Goal: Check status: Check status

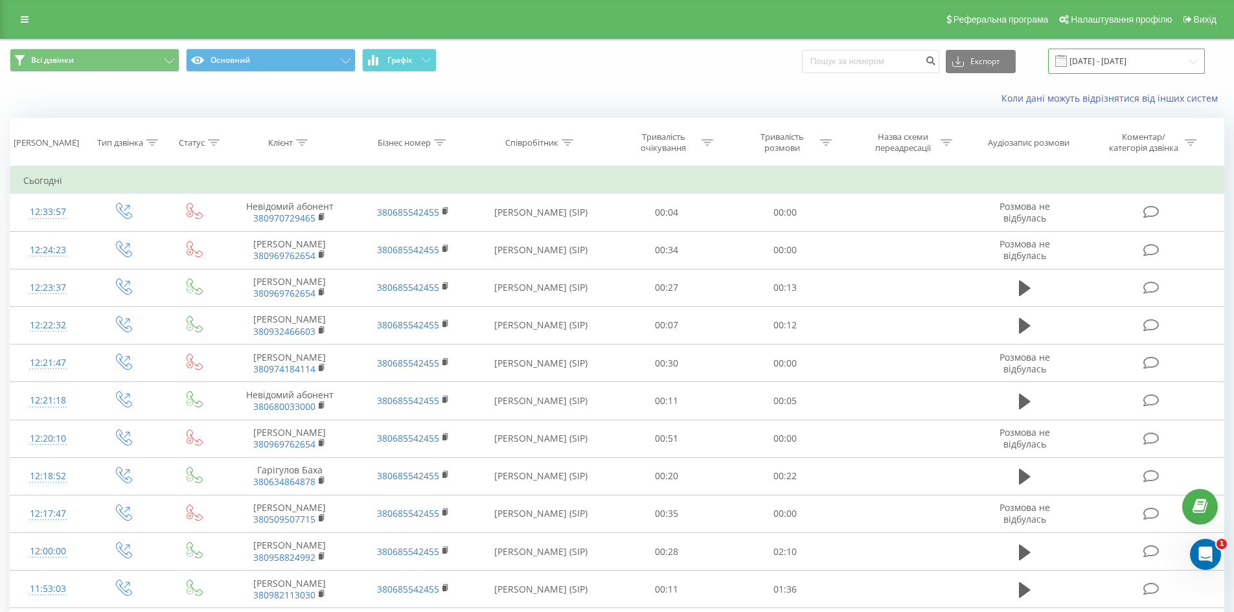
click at [1087, 59] on input "[DATE] - [DATE]" at bounding box center [1126, 61] width 157 height 25
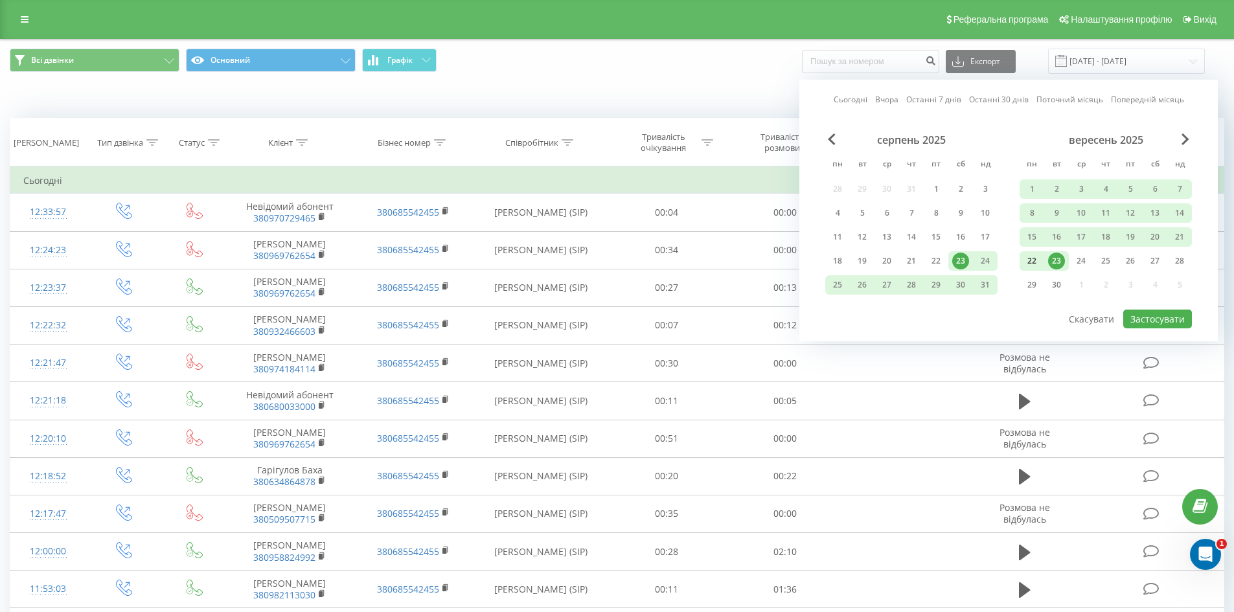
click at [1033, 262] on div "22" at bounding box center [1031, 261] width 17 height 17
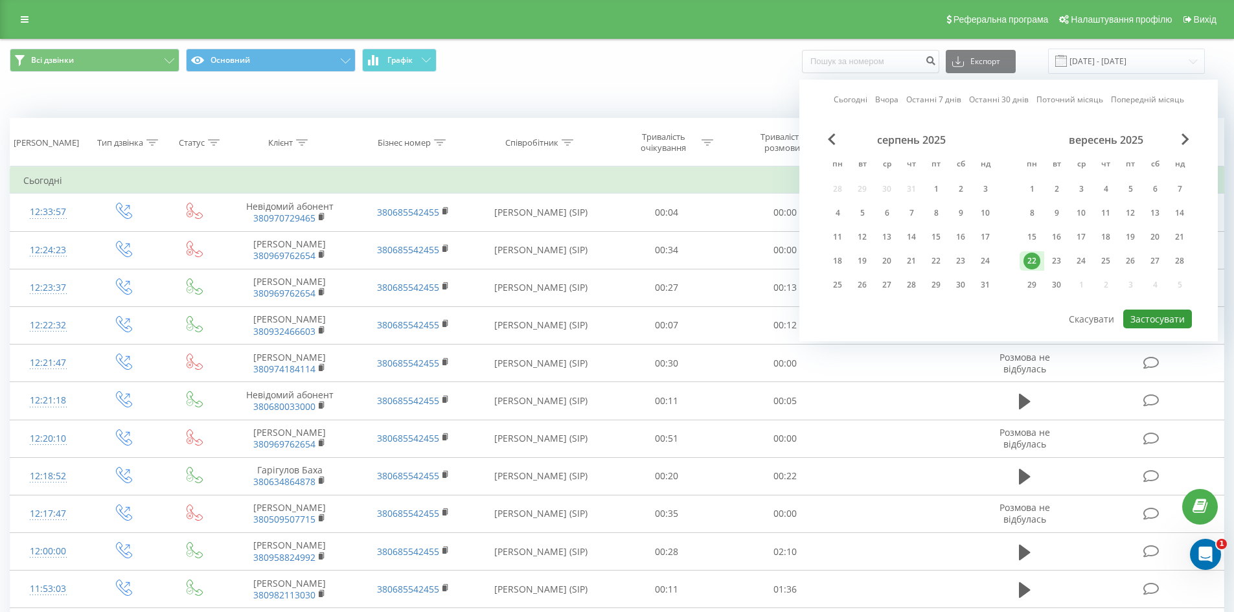
click at [1160, 314] on button "Застосувати" at bounding box center [1157, 319] width 69 height 19
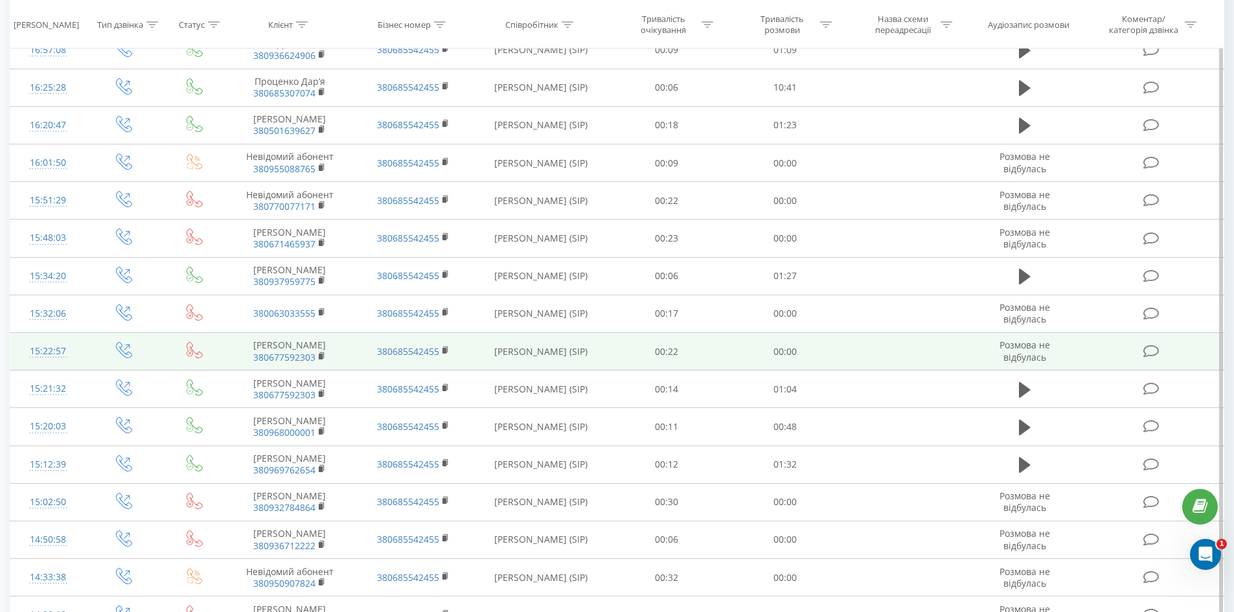
scroll to position [642, 0]
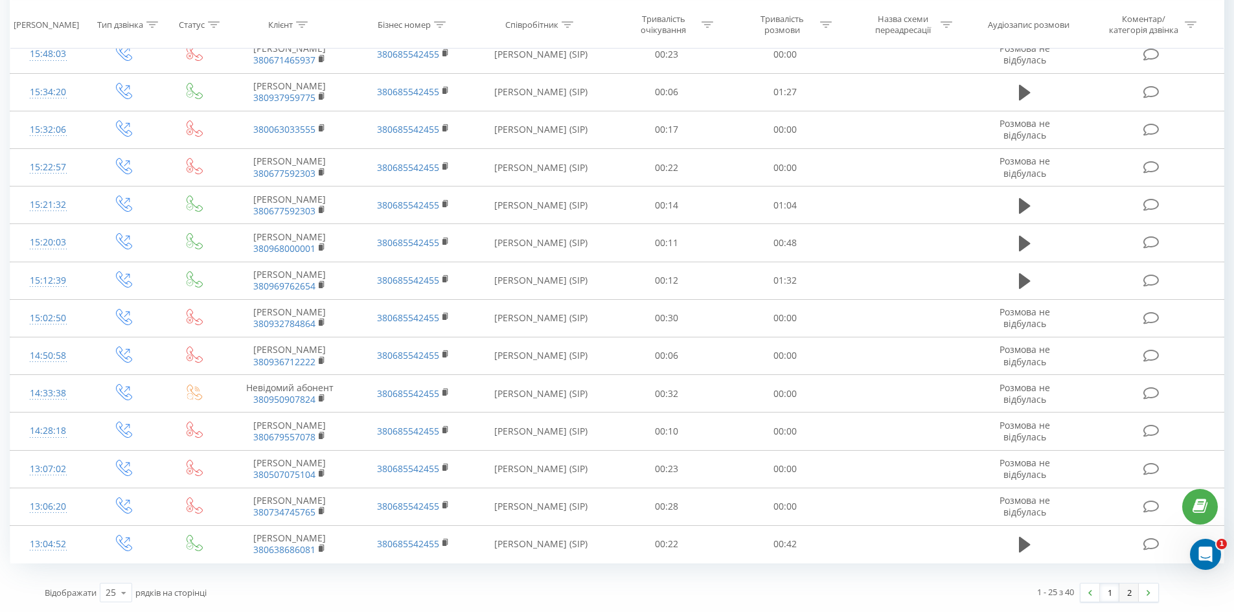
click at [1128, 595] on link "2" at bounding box center [1128, 593] width 19 height 18
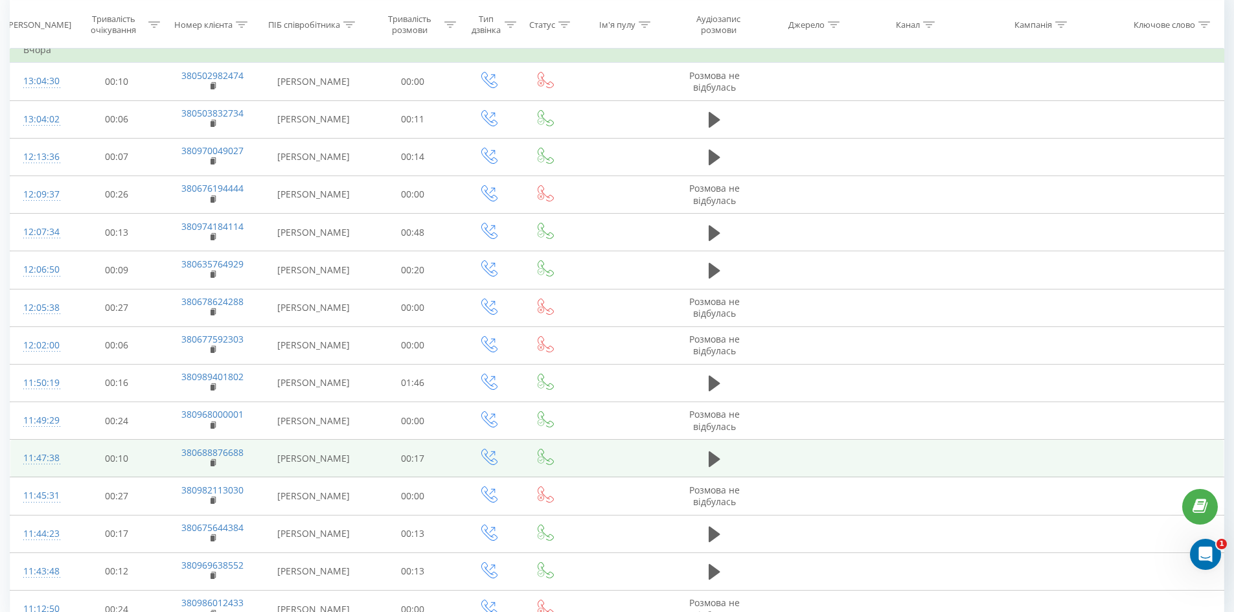
scroll to position [196, 0]
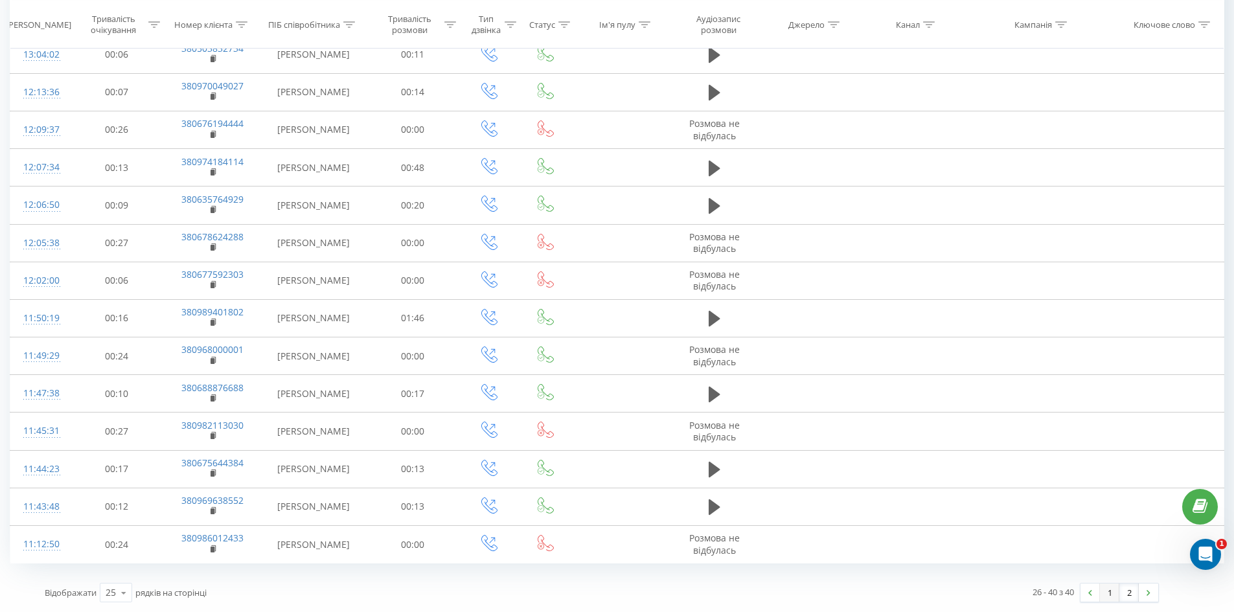
click at [1113, 595] on link "1" at bounding box center [1109, 593] width 19 height 18
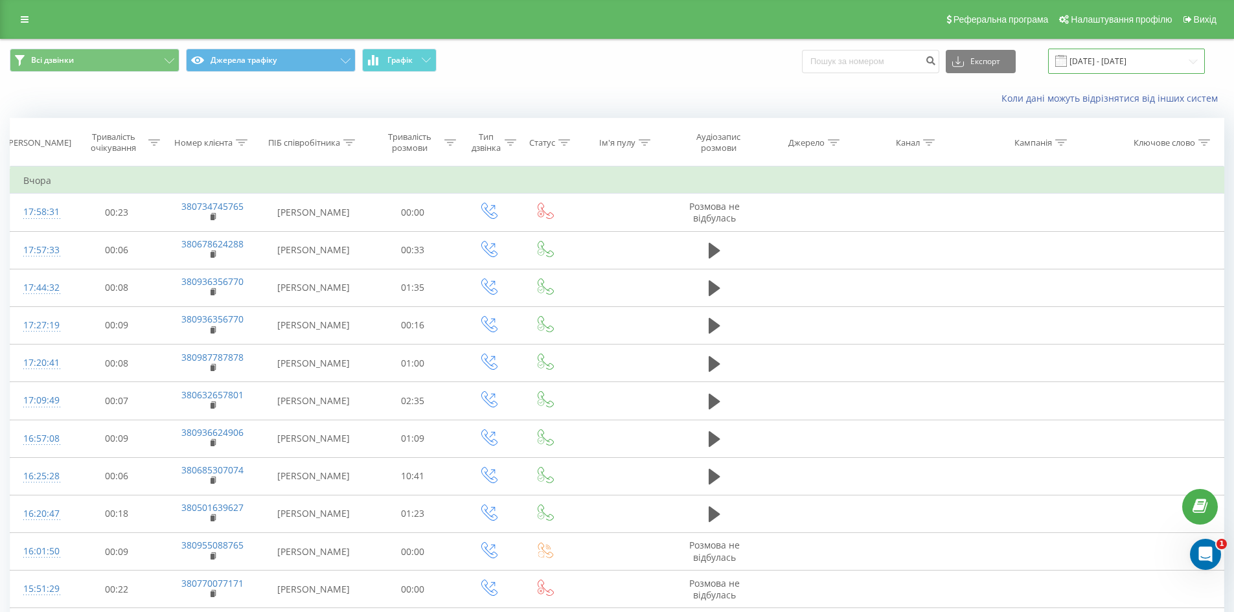
click at [1090, 54] on input "[DATE] - [DATE]" at bounding box center [1126, 61] width 157 height 25
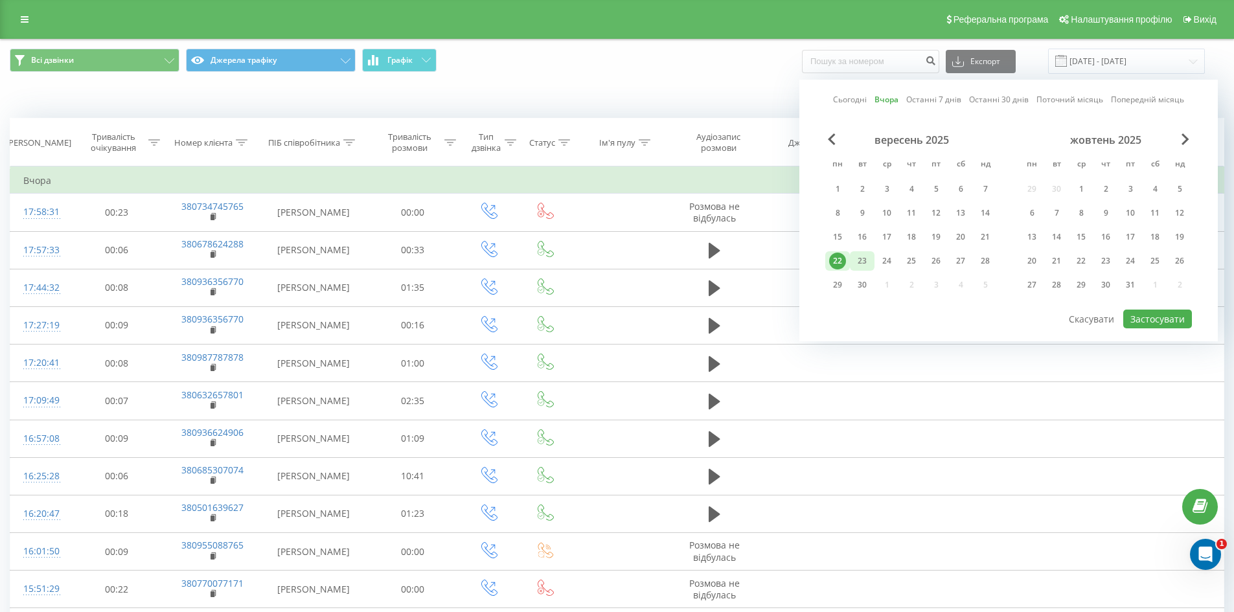
click at [858, 264] on div "23" at bounding box center [862, 261] width 17 height 17
click at [1159, 320] on button "Застосувати" at bounding box center [1157, 319] width 69 height 19
type input "[DATE] - [DATE]"
